Goal: Transaction & Acquisition: Purchase product/service

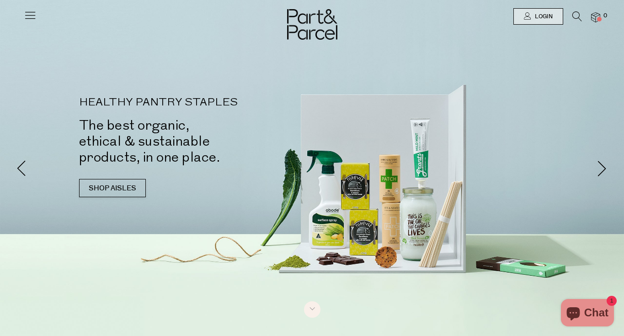
click at [27, 14] on icon at bounding box center [30, 15] width 13 height 13
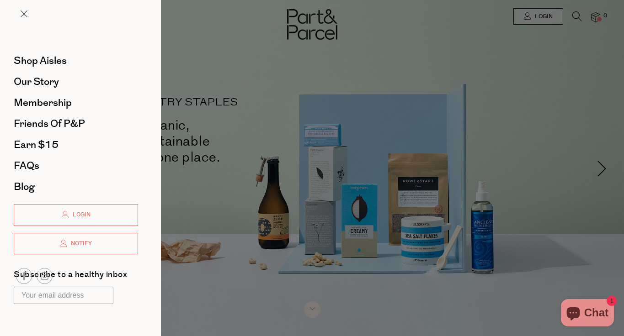
click at [249, 69] on div at bounding box center [312, 168] width 624 height 336
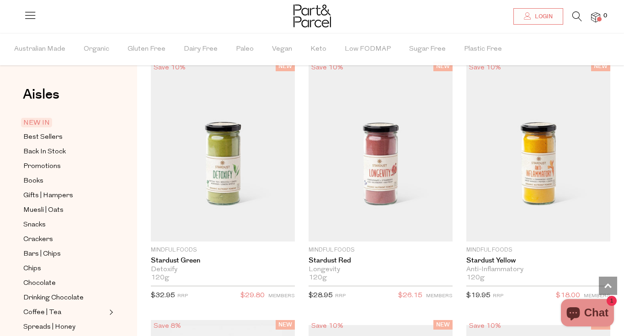
scroll to position [669, 0]
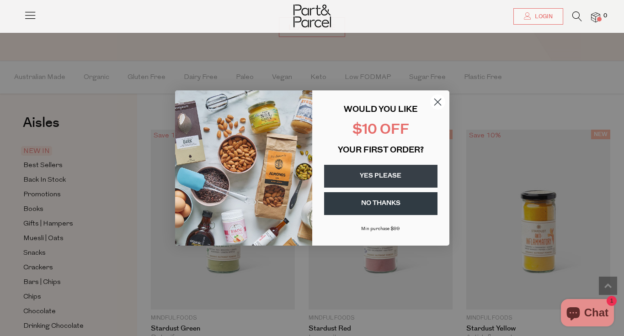
click at [435, 103] on circle "Close dialog" at bounding box center [437, 102] width 15 height 15
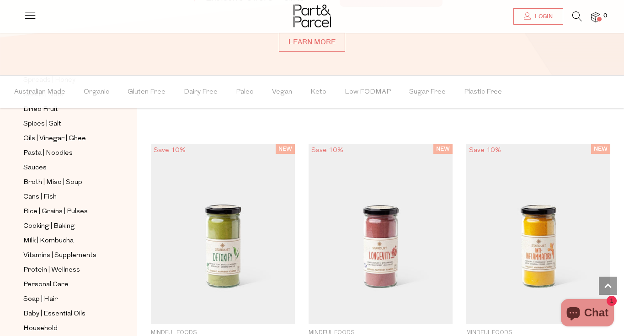
scroll to position [291, 0]
click at [572, 19] on icon at bounding box center [577, 16] width 10 height 10
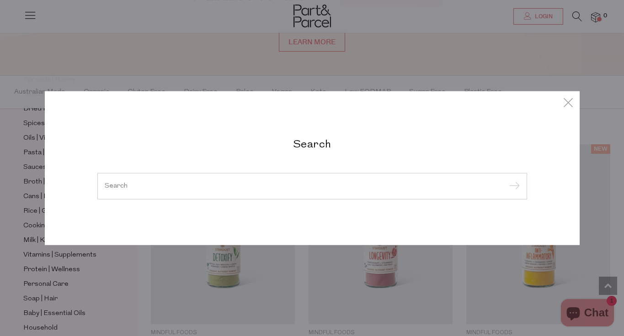
click at [285, 187] on input "search" at bounding box center [312, 186] width 415 height 7
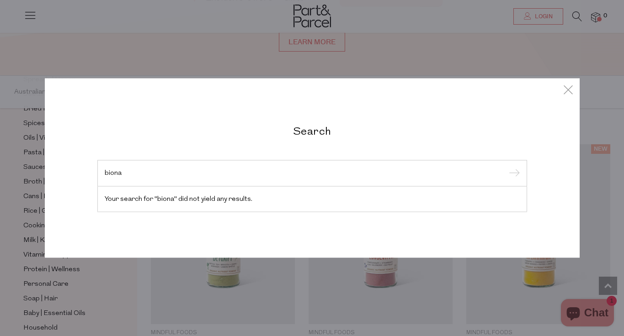
type input "biona"
click at [135, 62] on div "Search biona Your search for "biona" did not yield any results." at bounding box center [312, 168] width 535 height 336
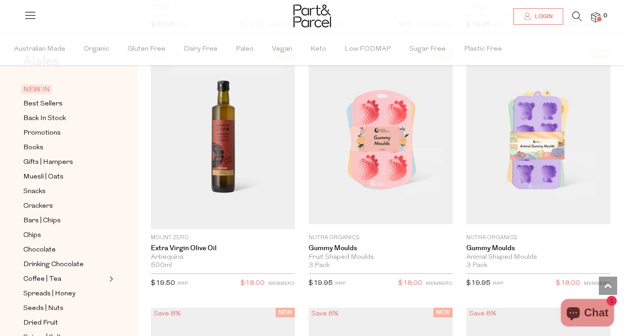
scroll to position [32, 0]
click at [38, 191] on span "Snacks" at bounding box center [34, 192] width 22 height 11
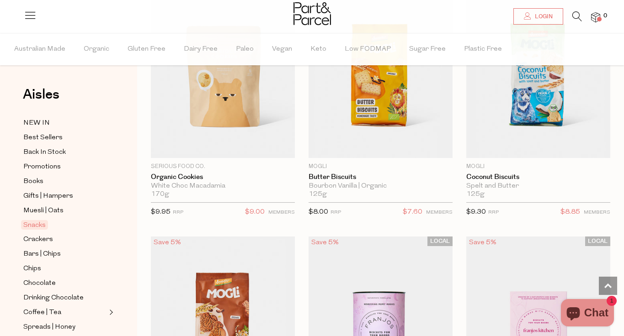
scroll to position [2995, 0]
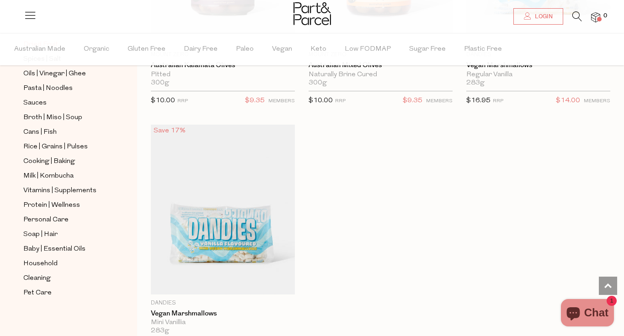
scroll to position [314, 0]
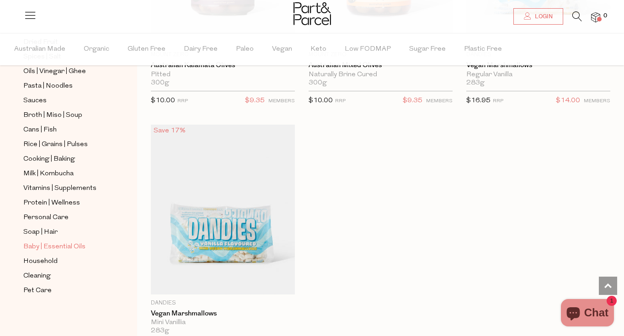
click at [50, 249] on span "Baby | Essential Oils" at bounding box center [54, 247] width 62 height 11
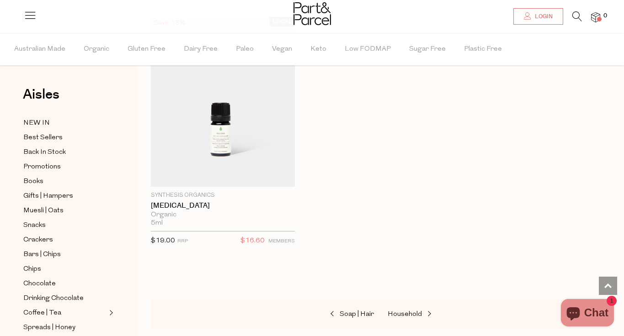
scroll to position [1365, 0]
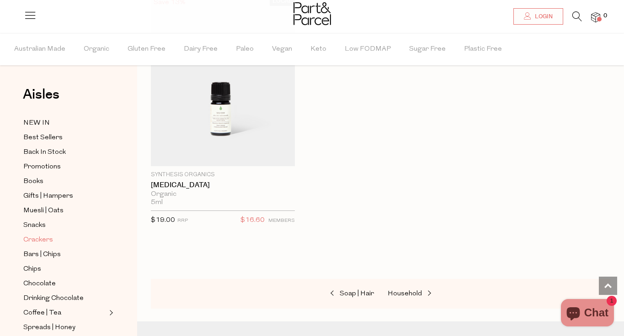
click at [41, 240] on span "Crackers" at bounding box center [38, 240] width 30 height 11
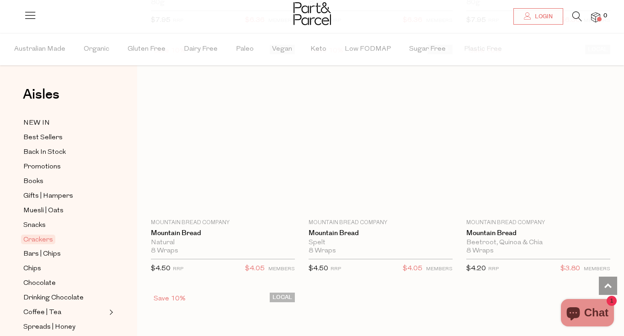
scroll to position [2723, 0]
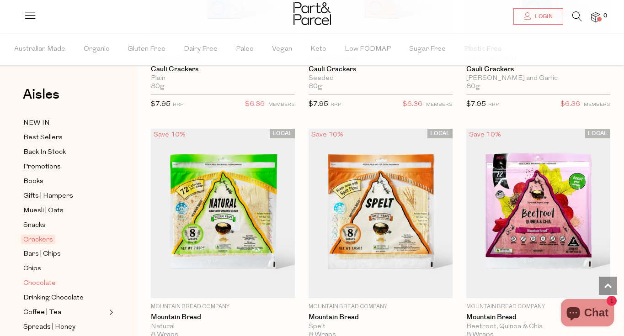
click at [37, 281] on span "Chocolate" at bounding box center [39, 283] width 32 height 11
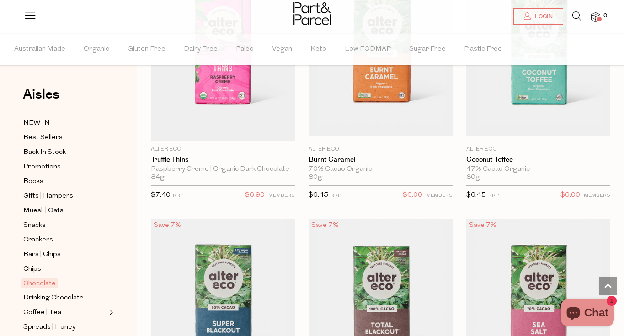
scroll to position [1507, 0]
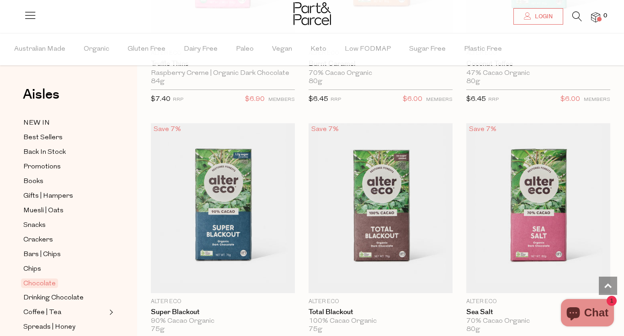
click at [575, 16] on icon at bounding box center [577, 16] width 10 height 10
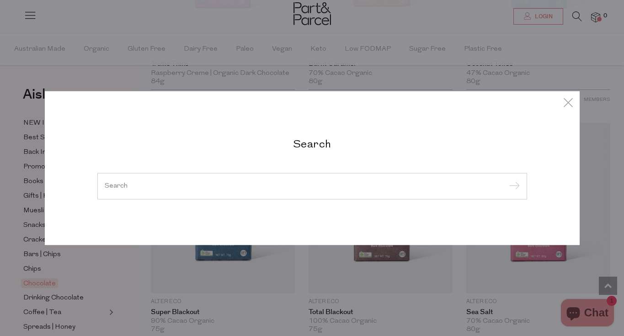
click at [268, 186] on input "search" at bounding box center [312, 186] width 415 height 7
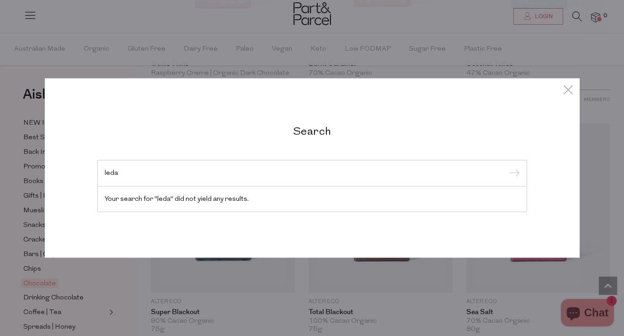
type input "leda"
